Goal: Task Accomplishment & Management: Use online tool/utility

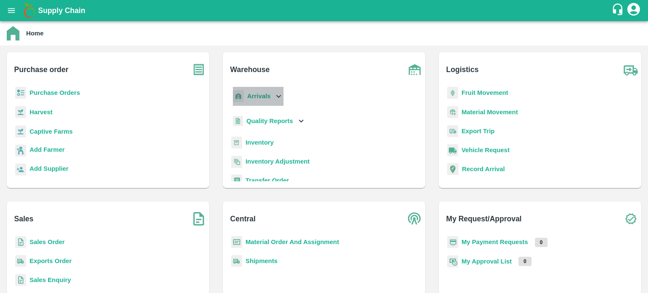
click at [279, 93] on icon at bounding box center [278, 96] width 9 height 9
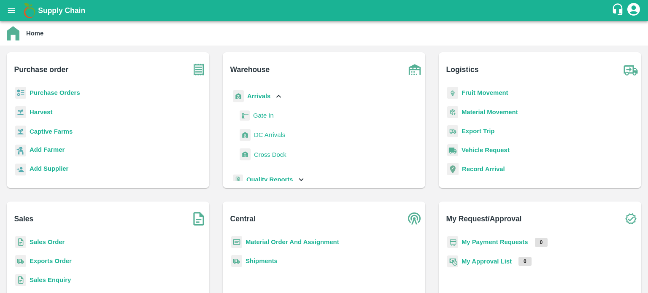
click at [267, 134] on span "DC Arrivals" at bounding box center [269, 134] width 31 height 9
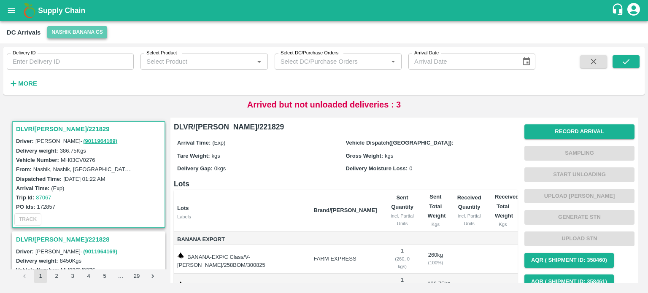
click at [88, 28] on button "Nashik Banana CS" at bounding box center [77, 32] width 60 height 12
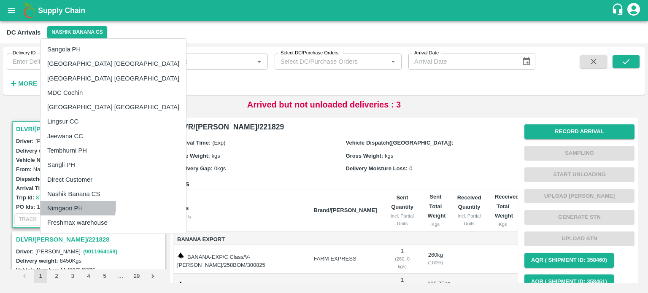
click at [70, 206] on li "Nimgaon PH" at bounding box center [114, 208] width 146 height 14
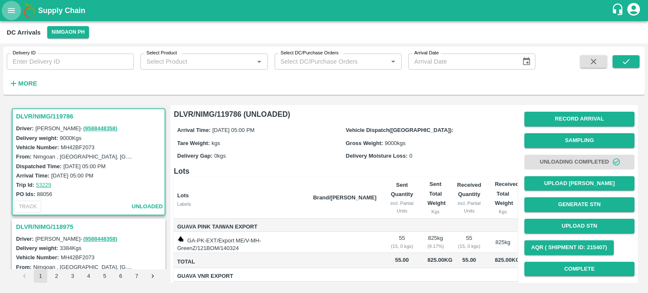
click at [12, 11] on icon "open drawer" at bounding box center [11, 10] width 7 height 5
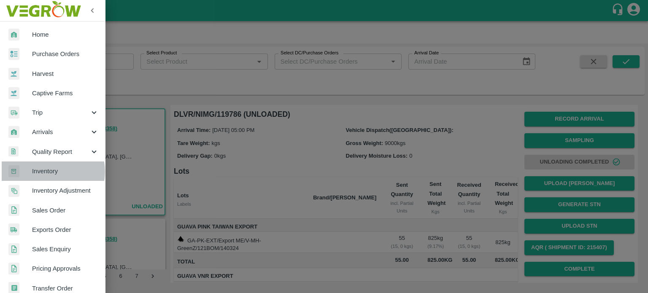
click at [47, 172] on span "Inventory" at bounding box center [65, 171] width 67 height 9
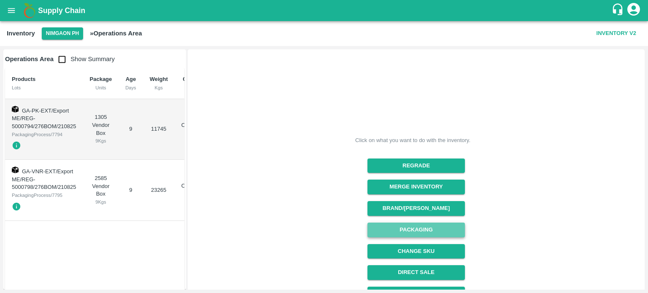
click at [410, 229] on button "Packaging" at bounding box center [416, 230] width 97 height 15
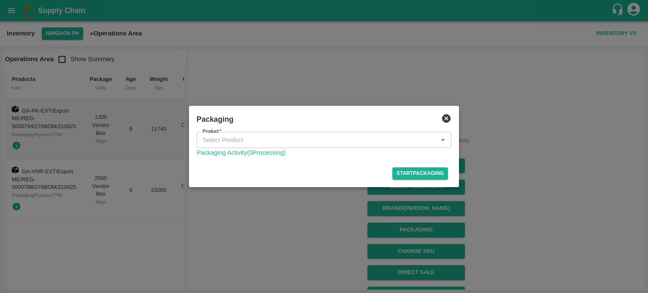
click at [446, 114] on icon at bounding box center [446, 118] width 8 height 8
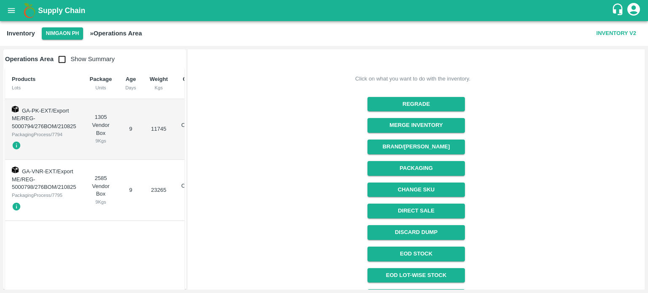
scroll to position [64, 0]
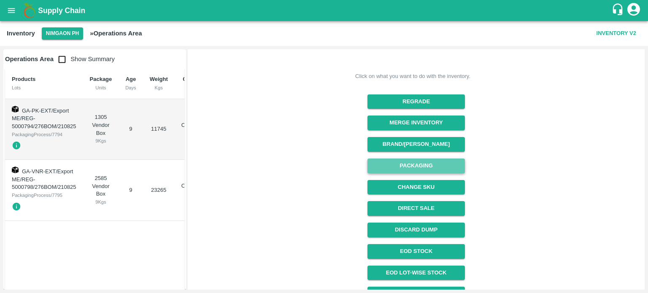
click at [414, 170] on button "Packaging" at bounding box center [416, 166] width 97 height 15
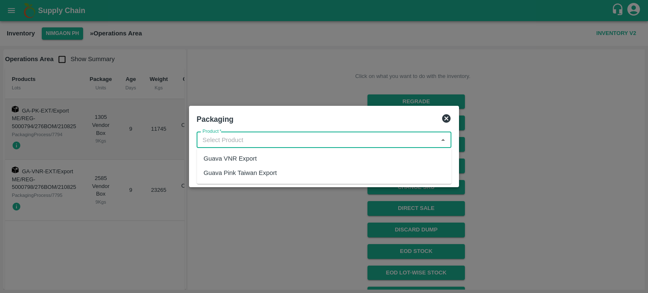
click at [306, 138] on input "Product   *" at bounding box center [317, 140] width 236 height 11
click at [295, 157] on div "Guava VNR Export" at bounding box center [324, 159] width 255 height 14
type input "Guava VNR Export"
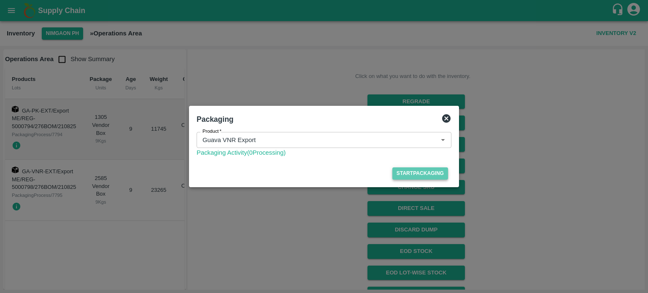
click at [408, 170] on button "Start Packaging" at bounding box center [420, 174] width 56 height 12
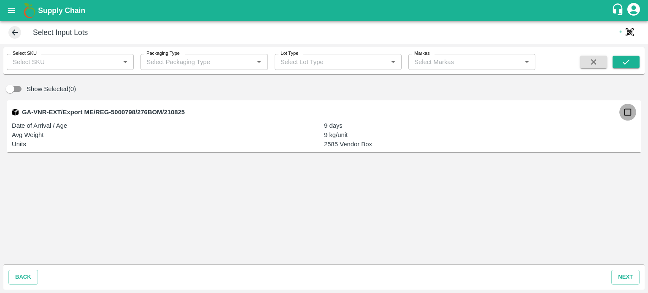
click at [630, 111] on input "checkbox" at bounding box center [628, 112] width 17 height 17
checkbox input "true"
click at [622, 276] on button "next" at bounding box center [625, 277] width 28 height 15
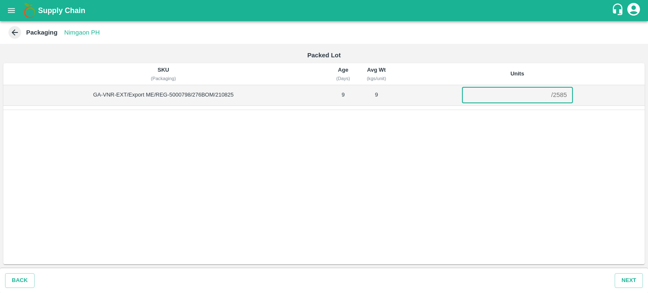
click at [503, 94] on input "number" at bounding box center [505, 95] width 86 height 16
type input "2585"
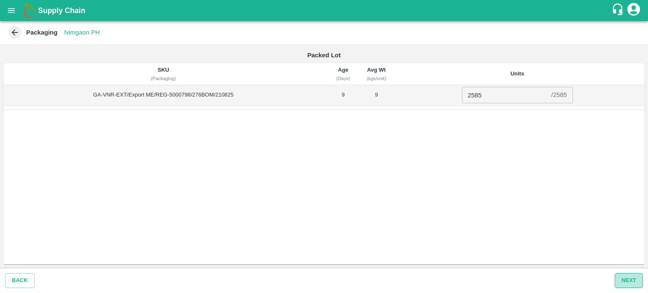
click at [625, 277] on button "Next" at bounding box center [629, 280] width 28 height 15
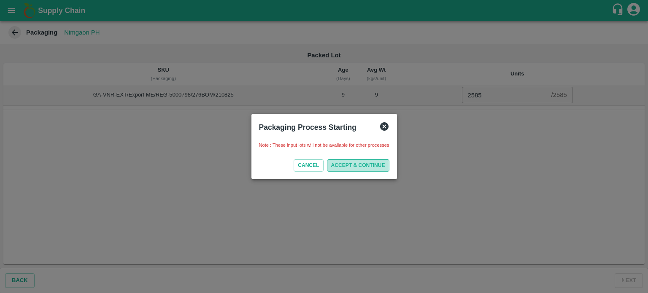
click at [375, 168] on button "ACCEPT & CONTINUE" at bounding box center [358, 166] width 62 height 12
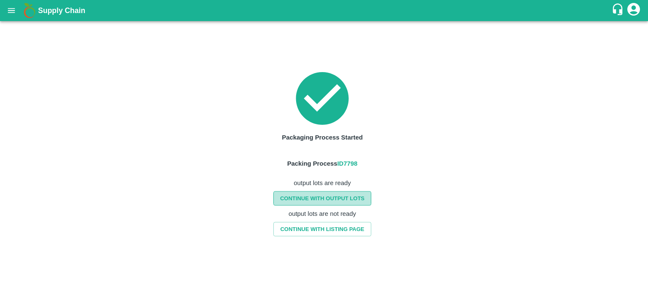
click at [322, 197] on link "CONTINUE WITH OUTPUT LOTS" at bounding box center [322, 198] width 98 height 15
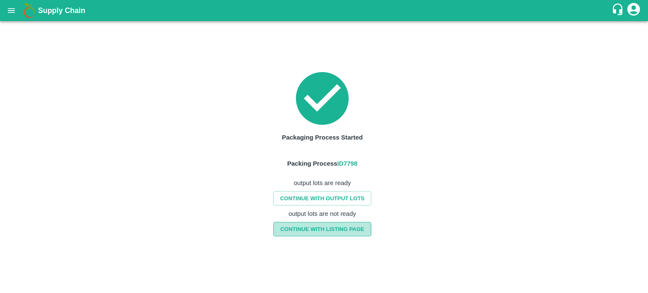
click at [316, 228] on link "CONTINUE WITH LISTING PAGE" at bounding box center [321, 229] width 97 height 15
click at [6, 11] on button "open drawer" at bounding box center [11, 10] width 19 height 19
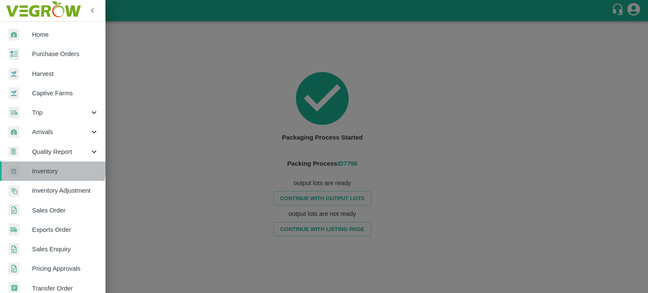
click at [52, 168] on span "Inventory" at bounding box center [65, 171] width 67 height 9
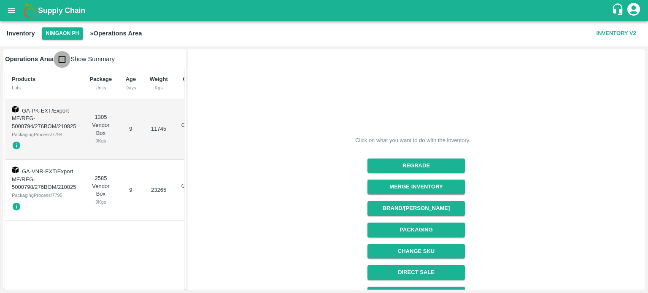
click at [62, 60] on input "checkbox" at bounding box center [62, 59] width 17 height 17
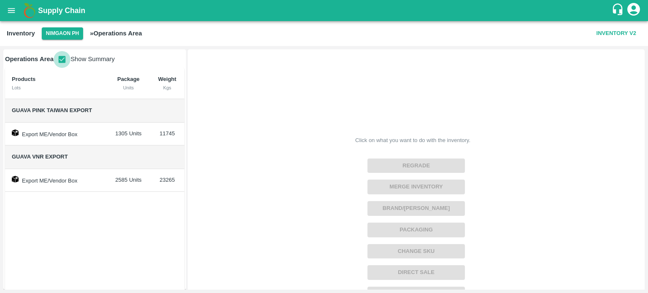
click at [62, 60] on input "checkbox" at bounding box center [62, 59] width 17 height 17
checkbox input "false"
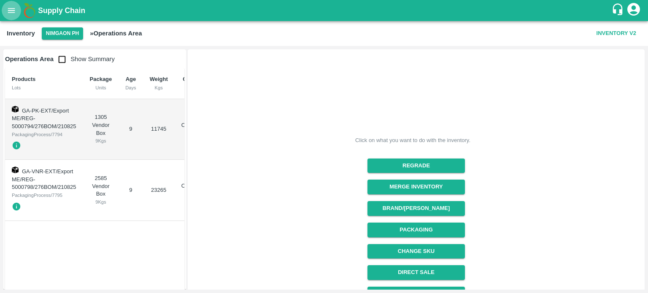
click at [15, 6] on icon "open drawer" at bounding box center [11, 10] width 9 height 9
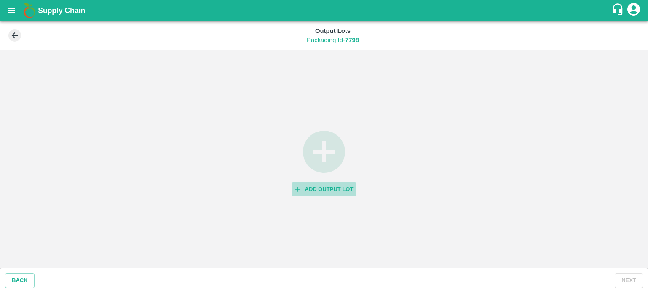
click at [326, 188] on button "Add Output Lot" at bounding box center [324, 189] width 65 height 15
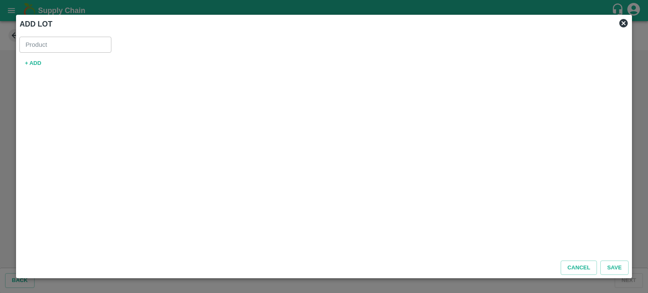
type input "Guava VNR Export"
click at [32, 64] on button "+ ADD" at bounding box center [32, 63] width 27 height 15
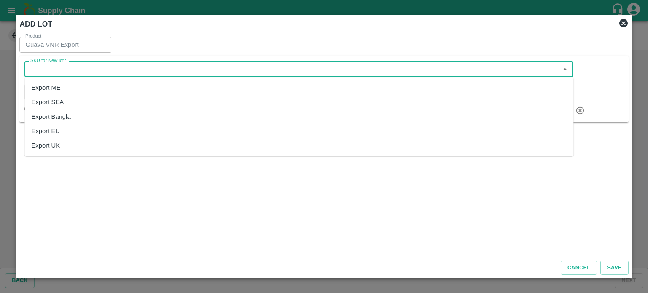
click at [111, 70] on input "SKU for New lot   *" at bounding box center [292, 69] width 530 height 11
click at [111, 89] on div "Export ME" at bounding box center [298, 88] width 549 height 14
type input "Export ME"
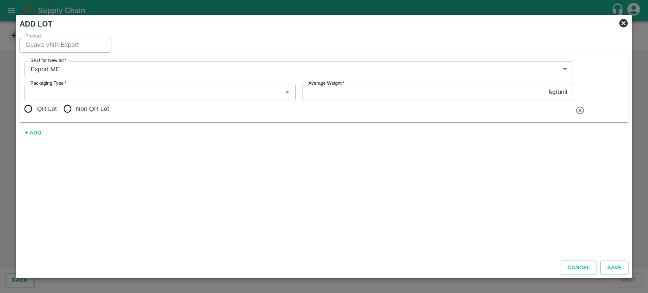
drag, startPoint x: 64, startPoint y: 111, endPoint x: 130, endPoint y: 92, distance: 68.0
click at [130, 92] on div "SKU for New lot   * SKU for New lot   * Packaging Type   * Packaging Type   * A…" at bounding box center [298, 89] width 549 height 56
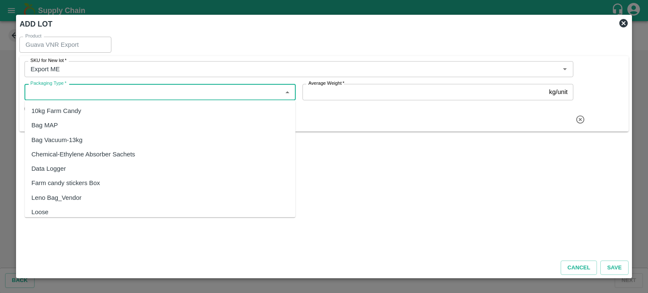
click at [130, 92] on input "Packaging Type   *" at bounding box center [153, 92] width 252 height 11
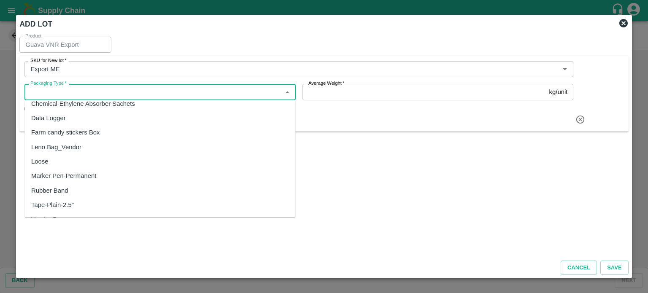
scroll to position [77, 0]
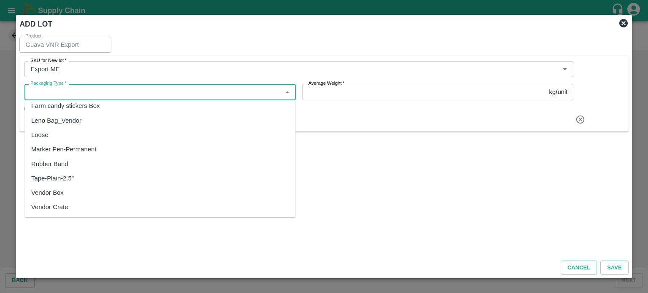
click at [68, 194] on div "Vendor Box" at bounding box center [159, 193] width 271 height 14
type input "Vendor Box"
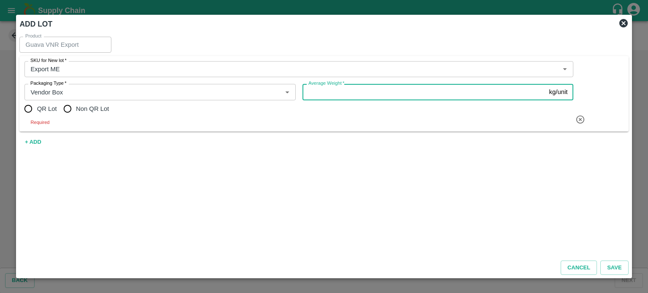
click at [331, 93] on input "Average Weight   *" at bounding box center [424, 92] width 243 height 16
type input "9"
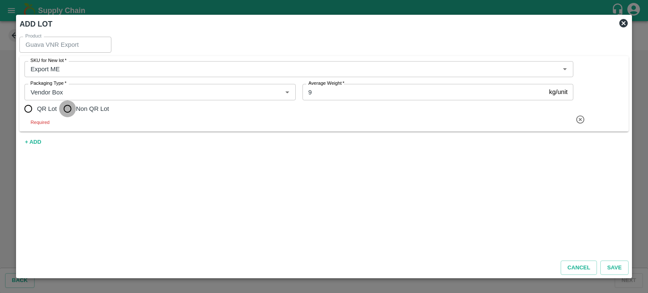
click at [71, 112] on input "Non QR Lot" at bounding box center [67, 108] width 17 height 17
radio input "true"
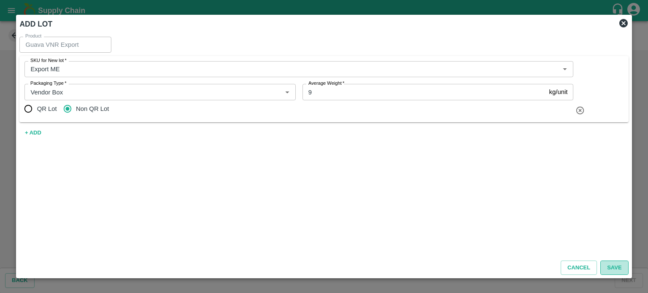
click at [619, 269] on button "Save" at bounding box center [615, 268] width 28 height 15
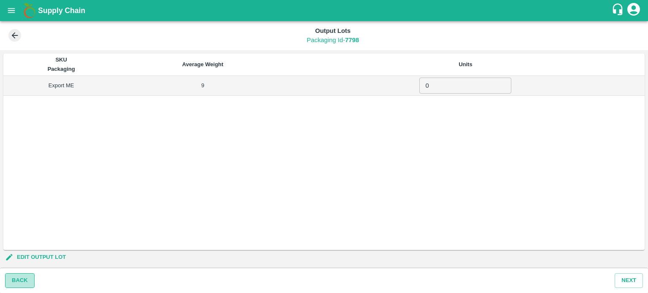
click at [20, 287] on button "BACK" at bounding box center [20, 280] width 30 height 15
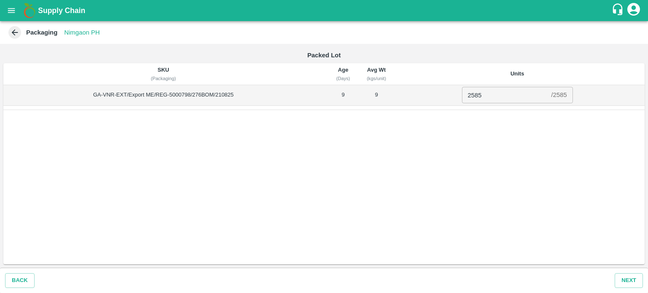
click at [15, 38] on span at bounding box center [14, 32] width 13 height 13
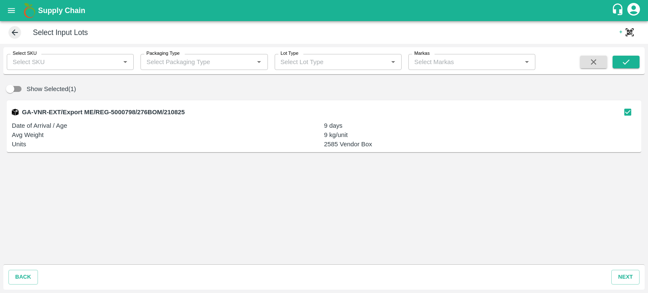
click at [15, 38] on span at bounding box center [14, 32] width 13 height 13
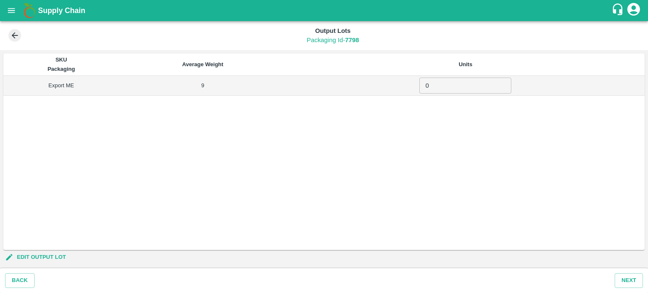
click at [12, 37] on icon at bounding box center [14, 35] width 9 height 9
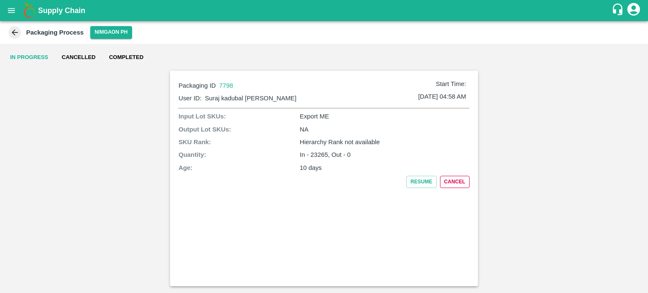
click at [461, 176] on button "Cancel" at bounding box center [455, 182] width 30 height 12
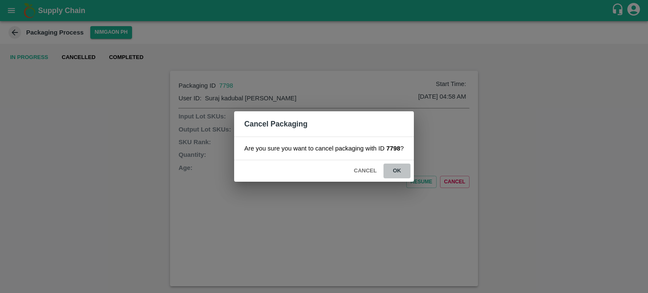
click at [399, 170] on button "ok" at bounding box center [397, 171] width 27 height 15
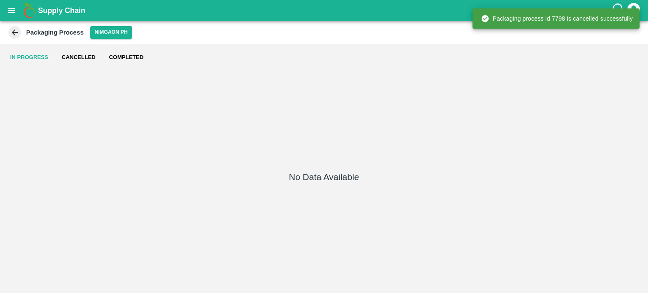
click at [12, 33] on icon at bounding box center [15, 33] width 6 height 6
